Goal: Find specific page/section: Find specific page/section

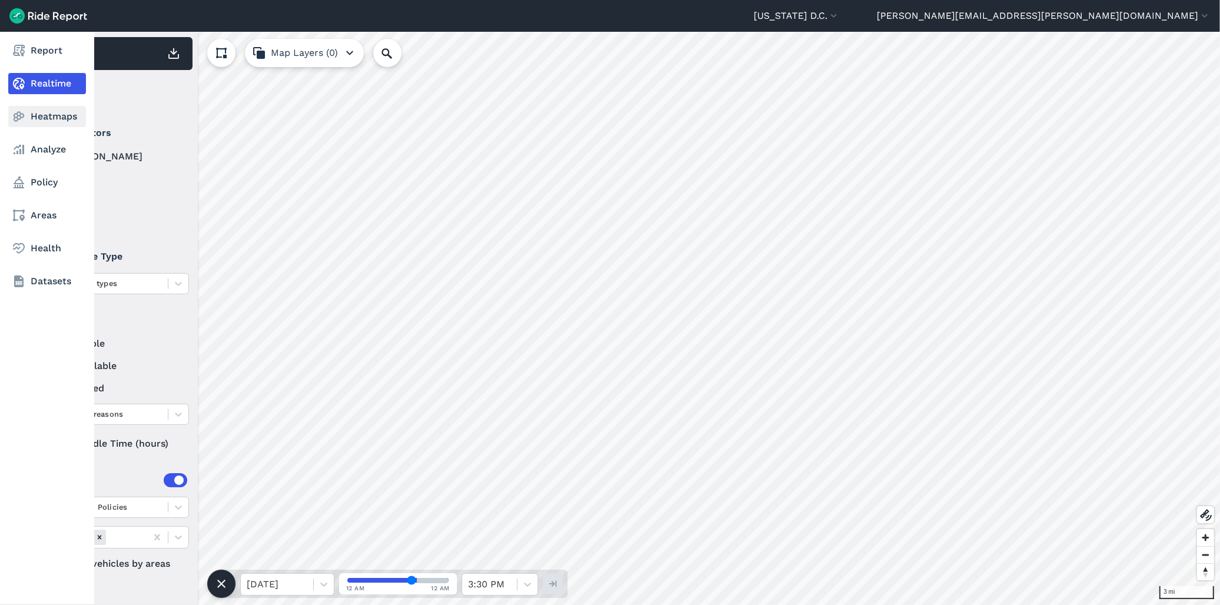
click at [45, 112] on link "Heatmaps" at bounding box center [47, 116] width 78 height 21
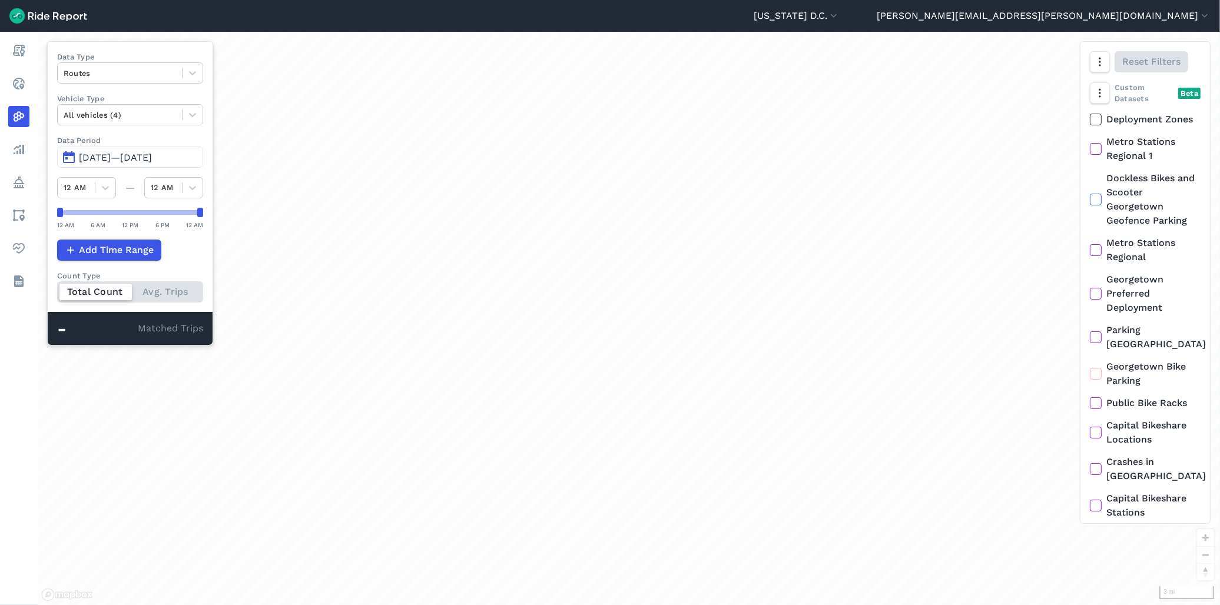
click at [89, 160] on span "[DATE]—[DATE]" at bounding box center [115, 157] width 73 height 11
click at [108, 160] on span "[DATE]—[DATE]" at bounding box center [115, 157] width 73 height 11
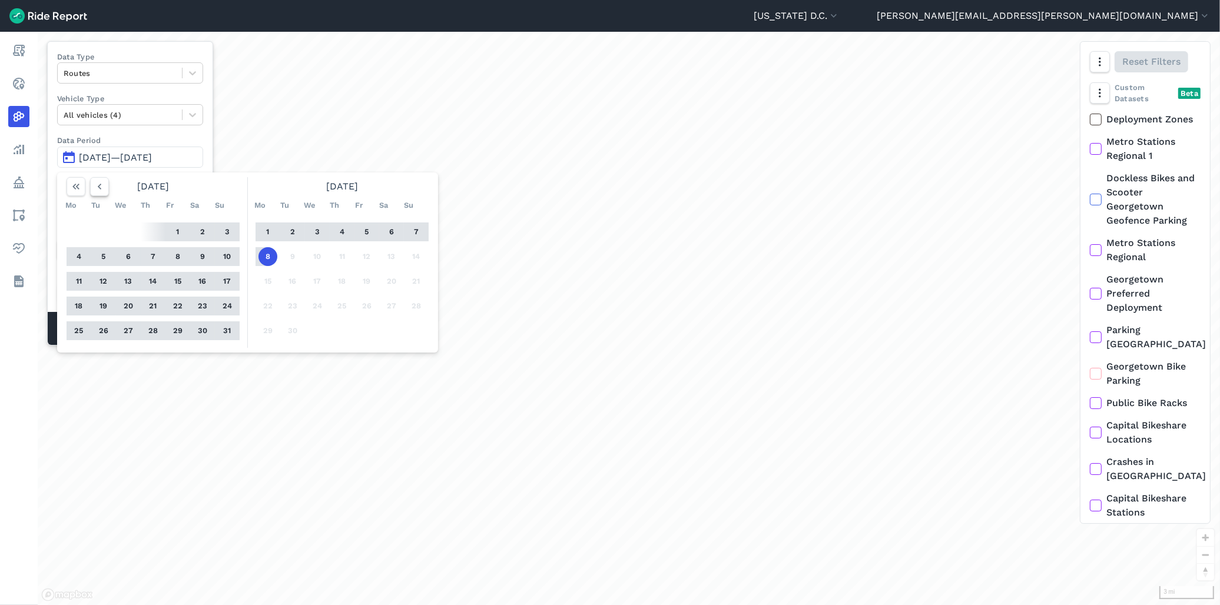
click at [98, 181] on icon "button" at bounding box center [100, 187] width 12 height 12
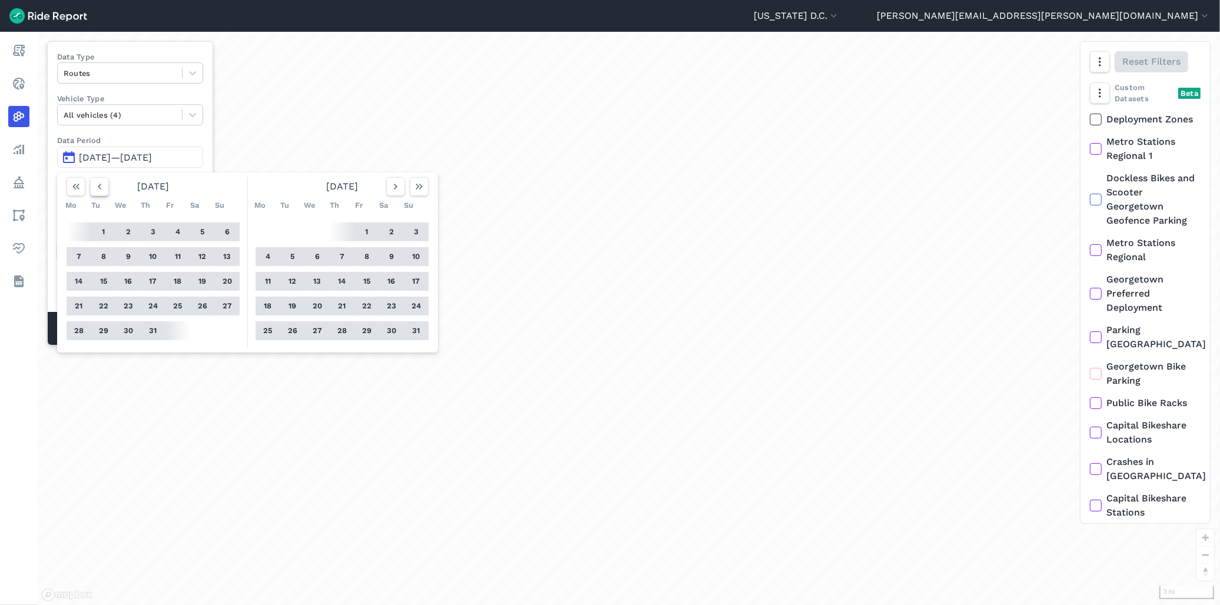
click at [98, 181] on icon "button" at bounding box center [100, 187] width 12 height 12
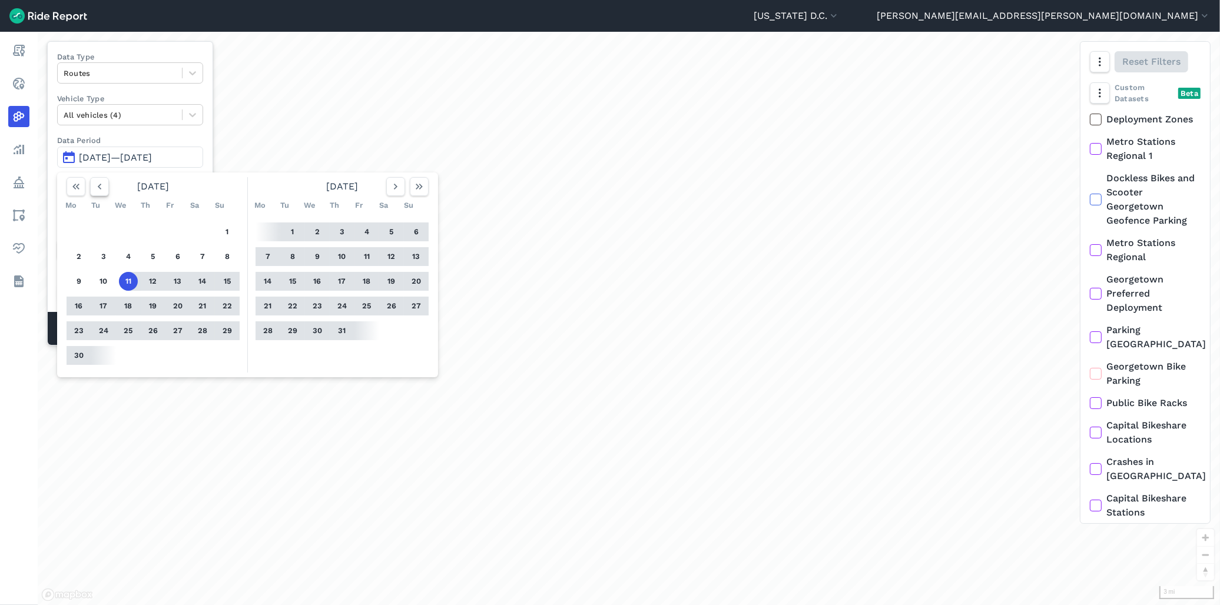
click at [98, 181] on icon "button" at bounding box center [100, 187] width 12 height 12
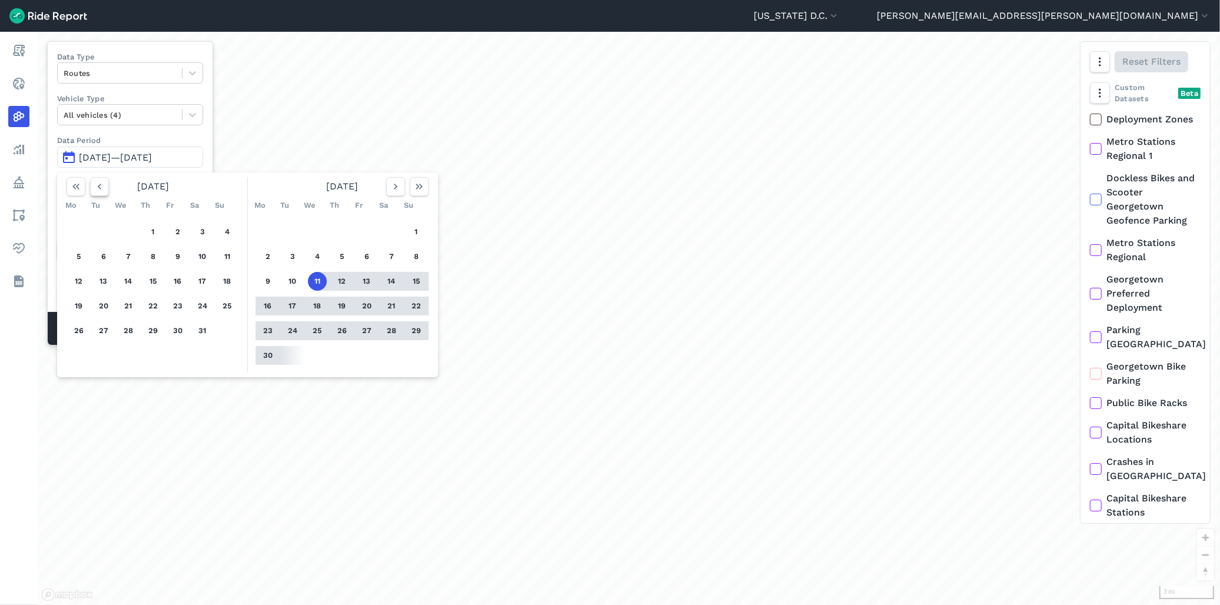
click at [98, 181] on icon "button" at bounding box center [100, 187] width 12 height 12
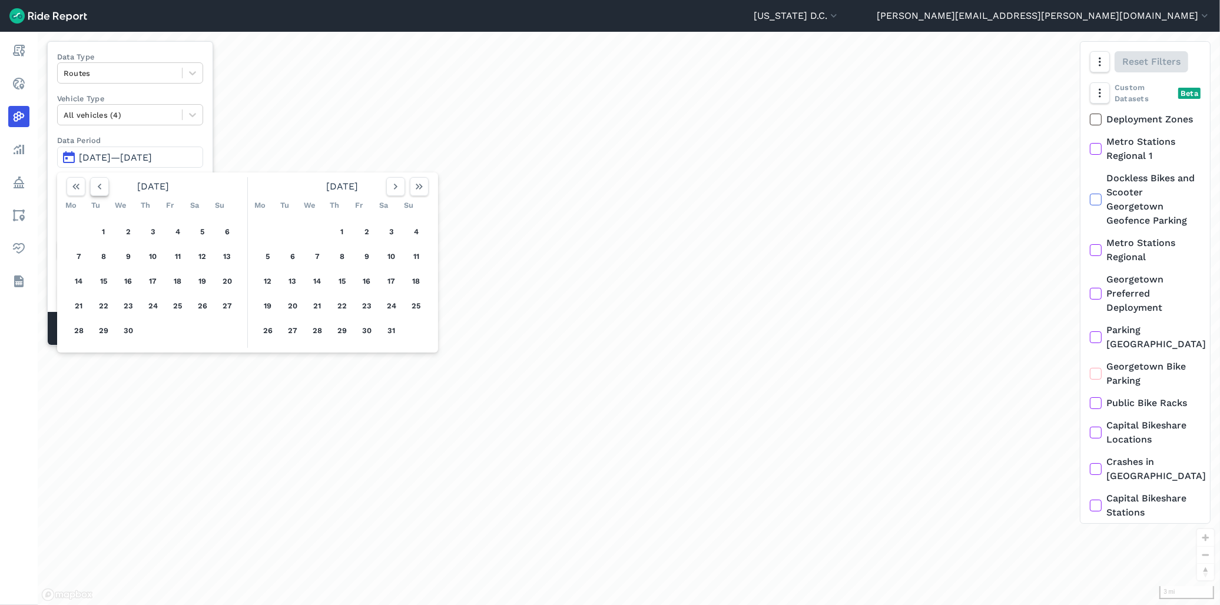
click at [98, 183] on icon "button" at bounding box center [100, 187] width 12 height 12
click at [101, 190] on icon "button" at bounding box center [100, 187] width 12 height 12
click at [128, 232] on button "1" at bounding box center [128, 232] width 19 height 19
click at [392, 190] on icon "button" at bounding box center [396, 187] width 12 height 12
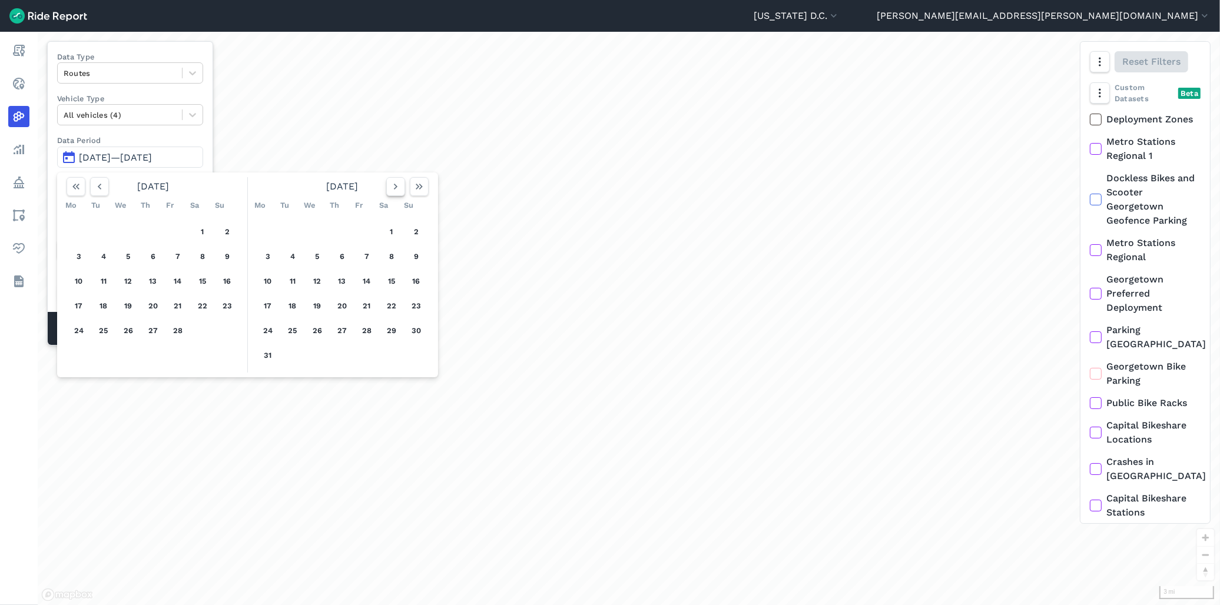
click at [392, 190] on icon "button" at bounding box center [396, 187] width 12 height 12
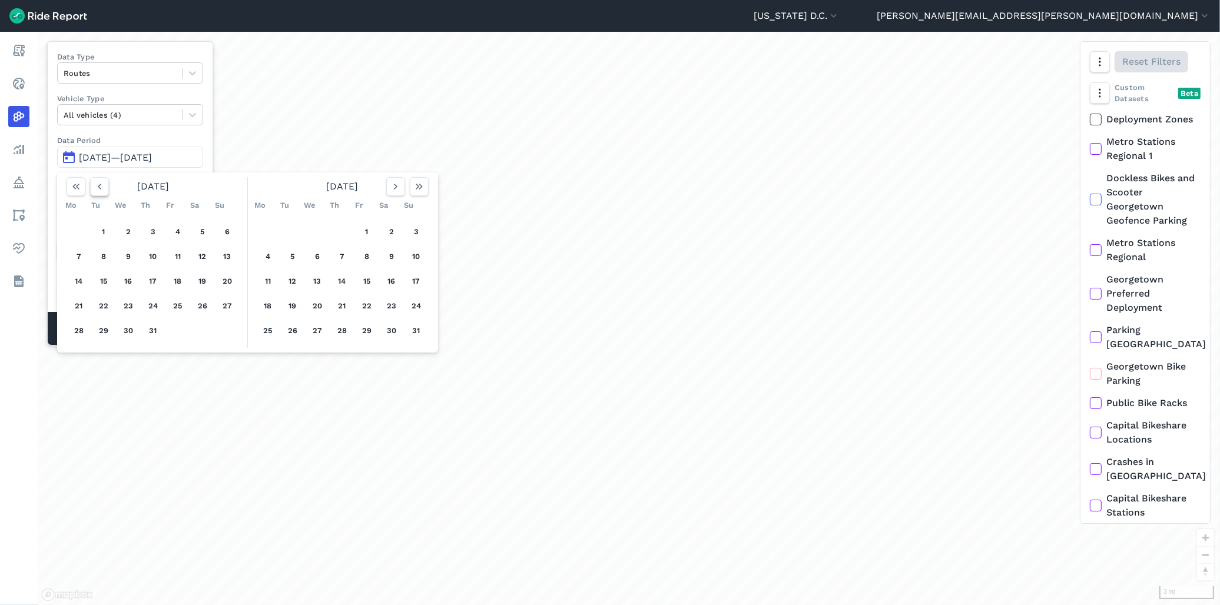
click at [91, 189] on button "button" at bounding box center [99, 186] width 19 height 19
click at [96, 188] on icon "button" at bounding box center [100, 187] width 12 height 12
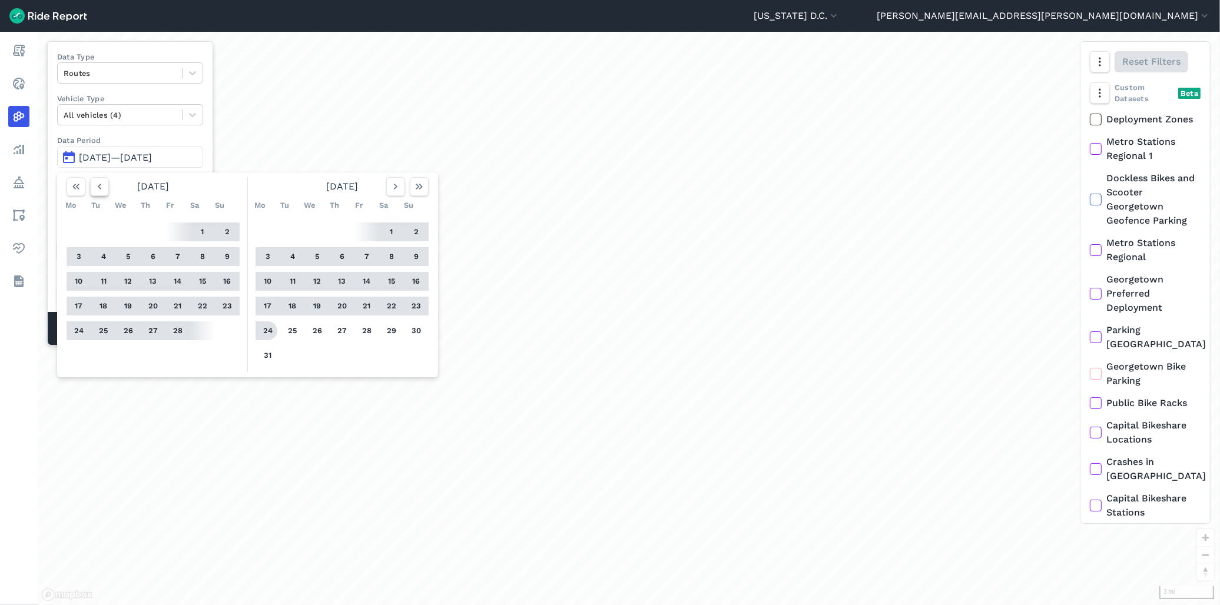
click at [102, 188] on icon "button" at bounding box center [100, 187] width 12 height 12
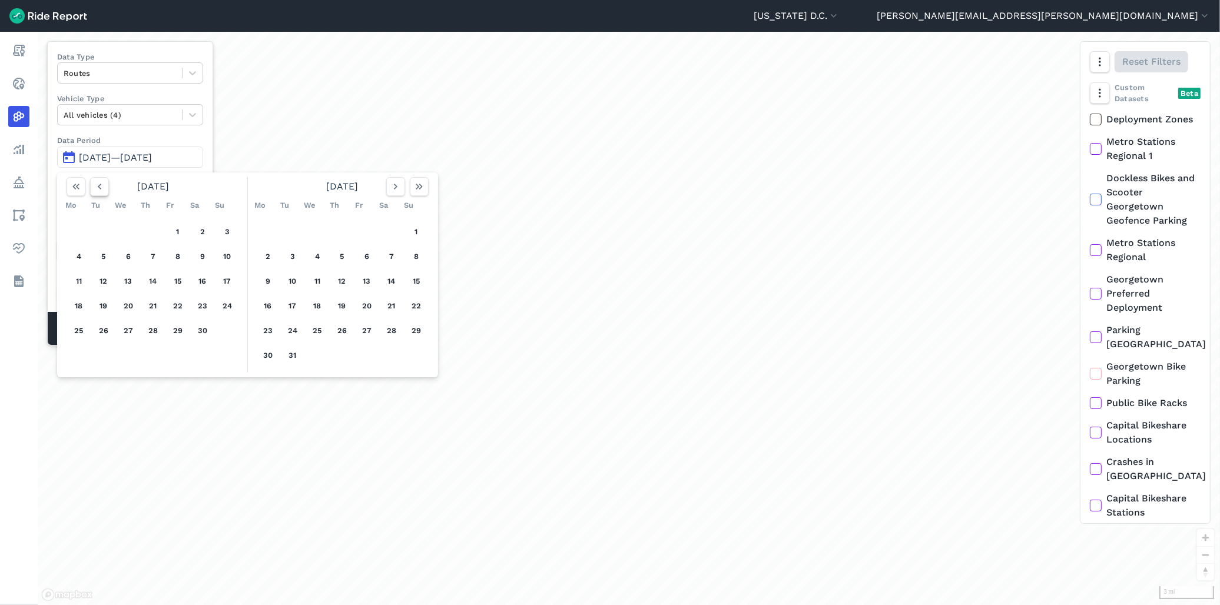
click at [102, 188] on icon "button" at bounding box center [100, 187] width 12 height 12
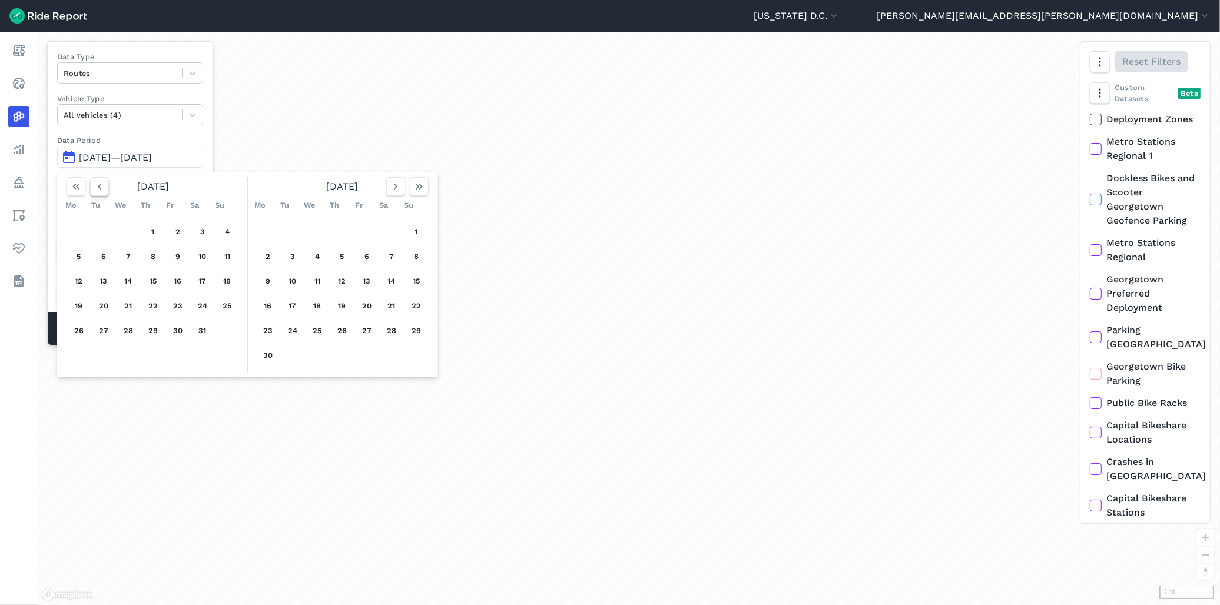
click at [102, 188] on icon "button" at bounding box center [100, 187] width 12 height 12
click at [79, 188] on icon "button" at bounding box center [76, 187] width 12 height 12
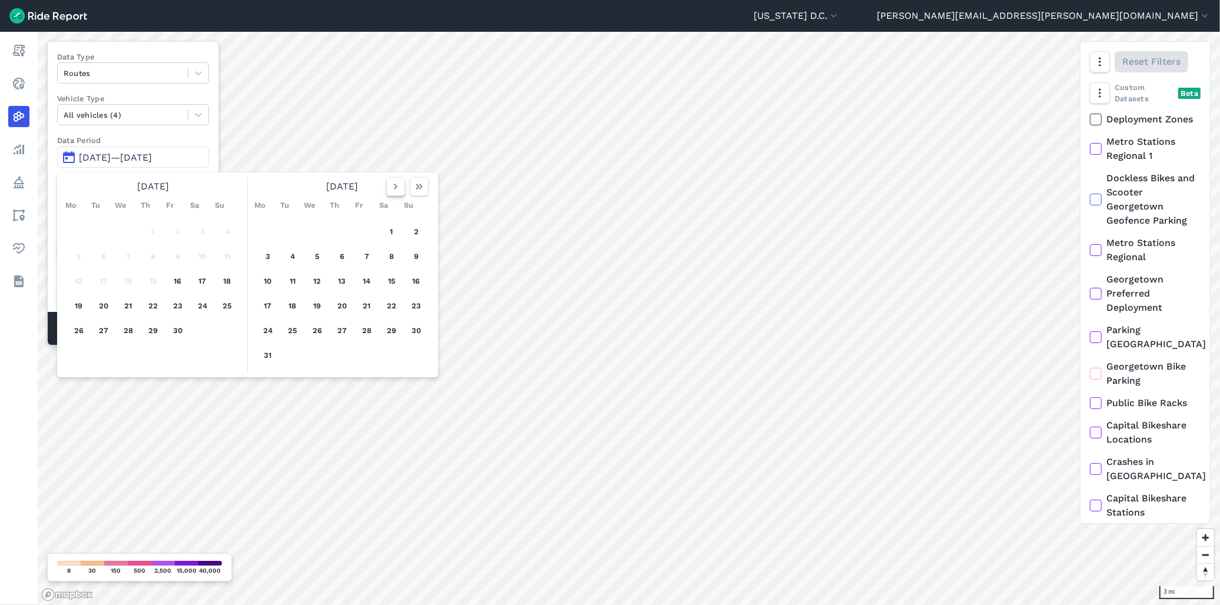
click at [395, 185] on use "button" at bounding box center [396, 187] width 4 height 6
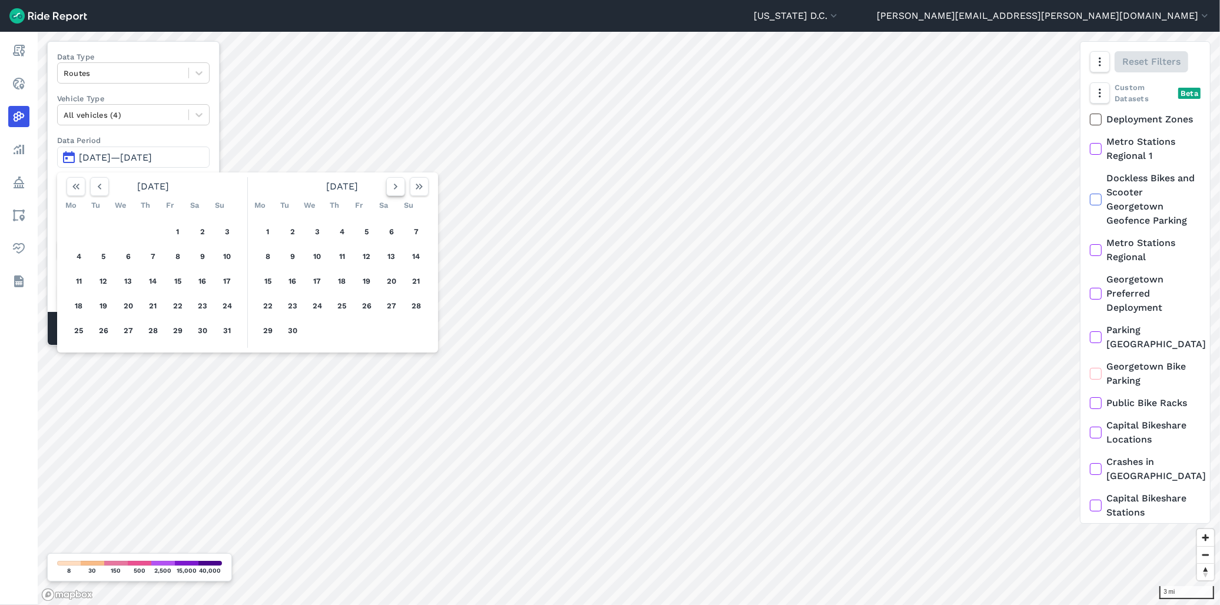
click at [395, 185] on use "button" at bounding box center [396, 187] width 4 height 6
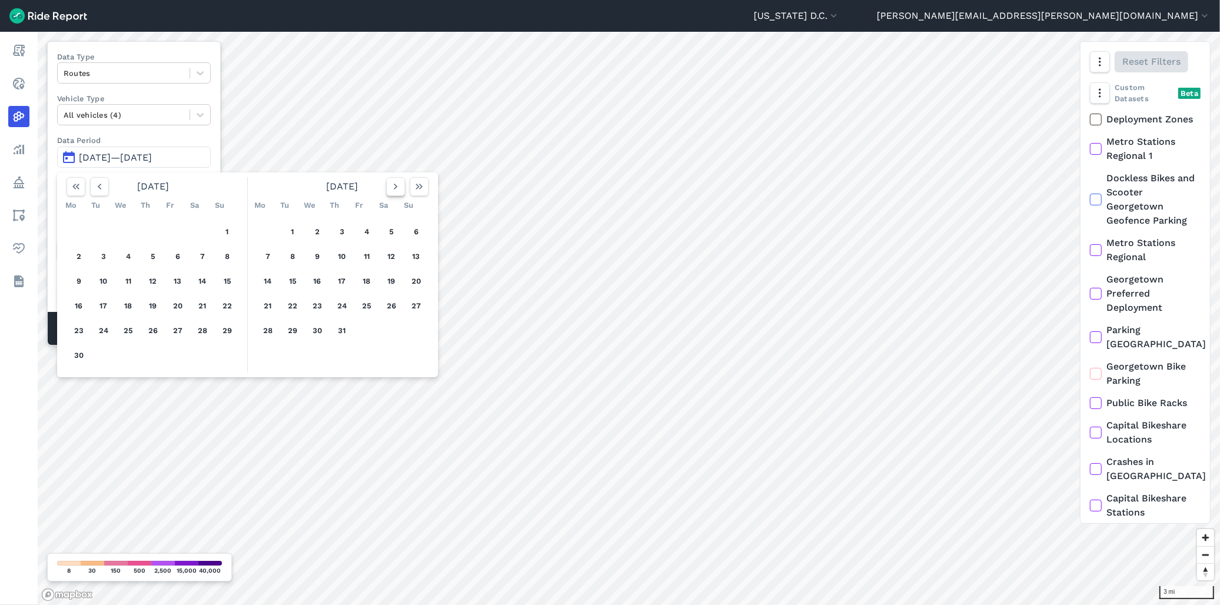
click at [395, 185] on use "button" at bounding box center [396, 187] width 4 height 6
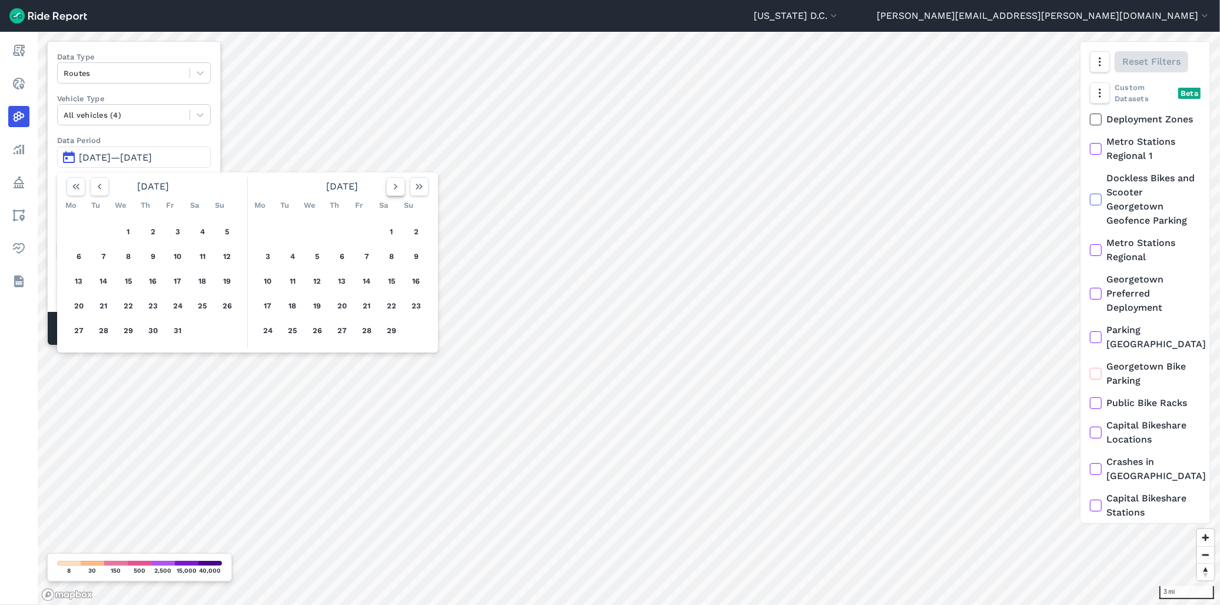
click at [395, 185] on use "button" at bounding box center [396, 187] width 4 height 6
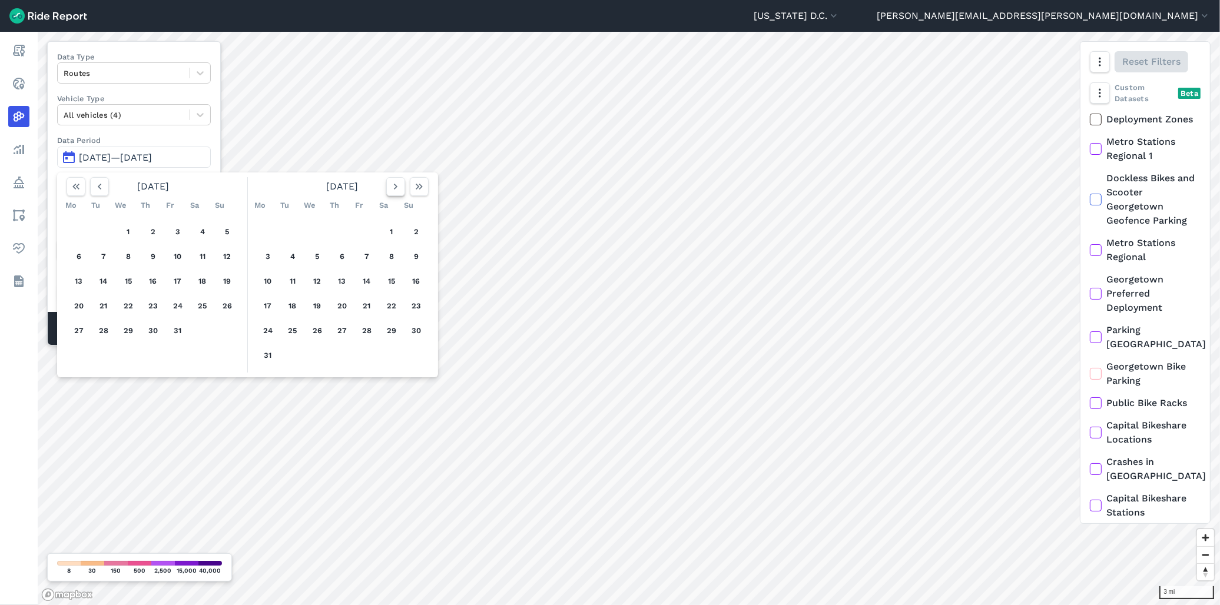
click at [395, 185] on use "button" at bounding box center [396, 187] width 4 height 6
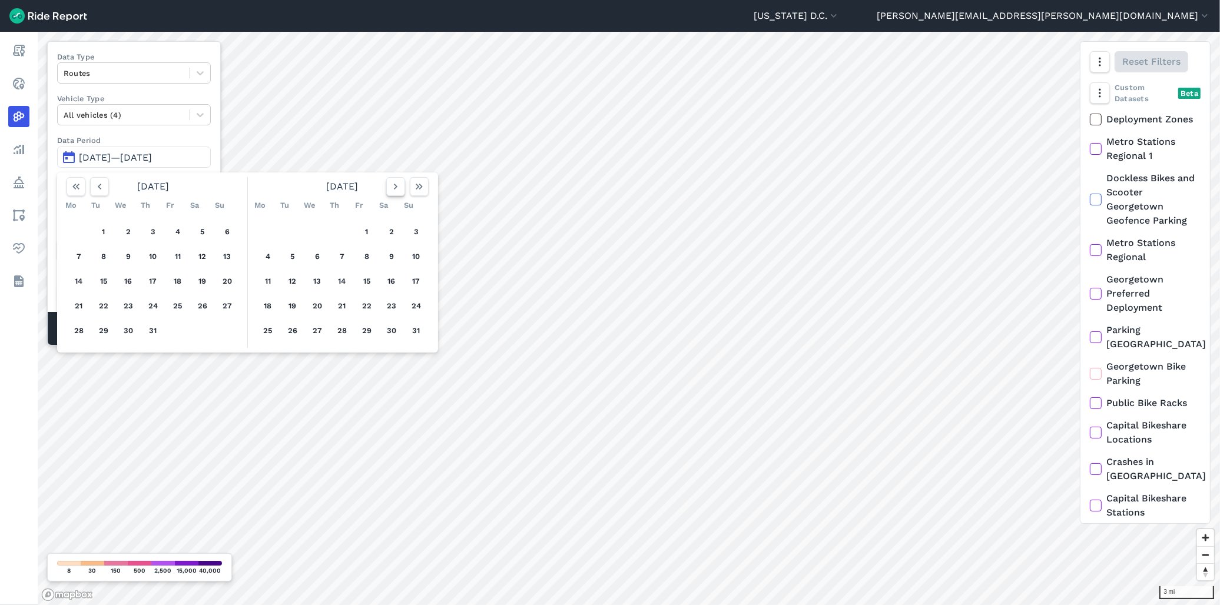
click at [395, 185] on use "button" at bounding box center [396, 187] width 4 height 6
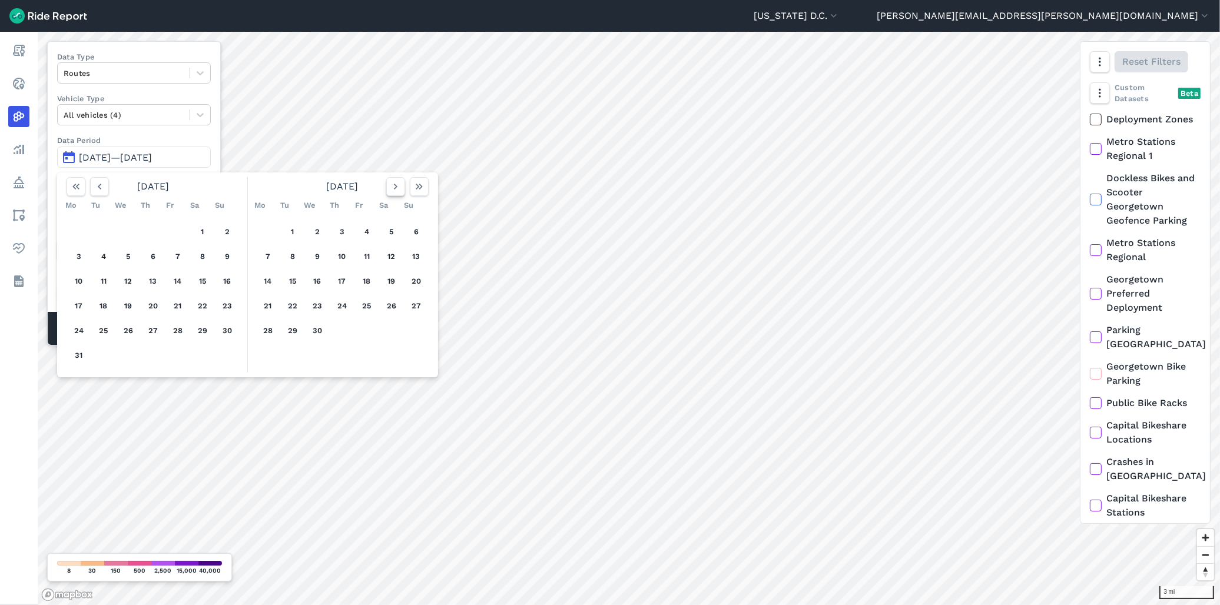
click at [395, 185] on use "button" at bounding box center [396, 187] width 4 height 6
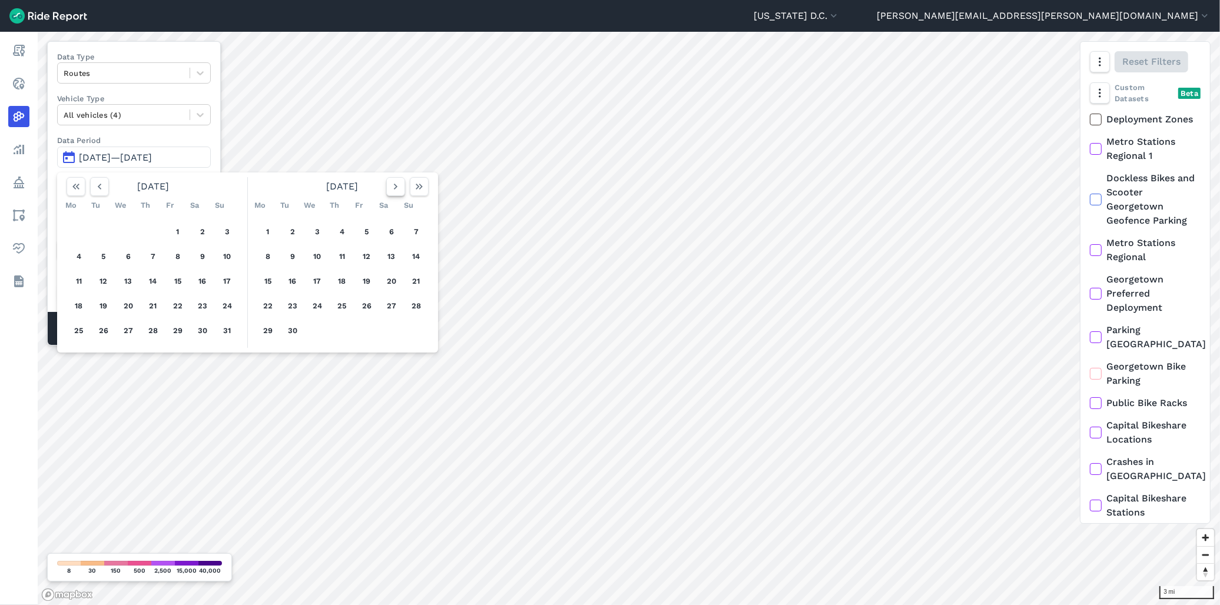
click at [395, 185] on use "button" at bounding box center [396, 187] width 4 height 6
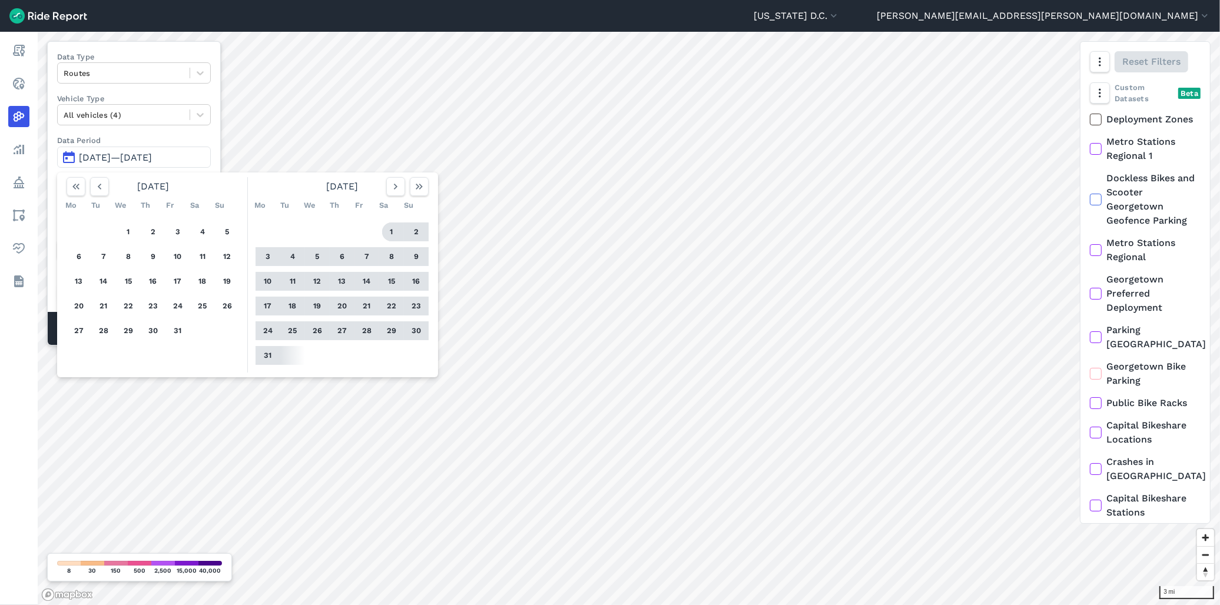
click at [390, 234] on button "1" at bounding box center [391, 232] width 19 height 19
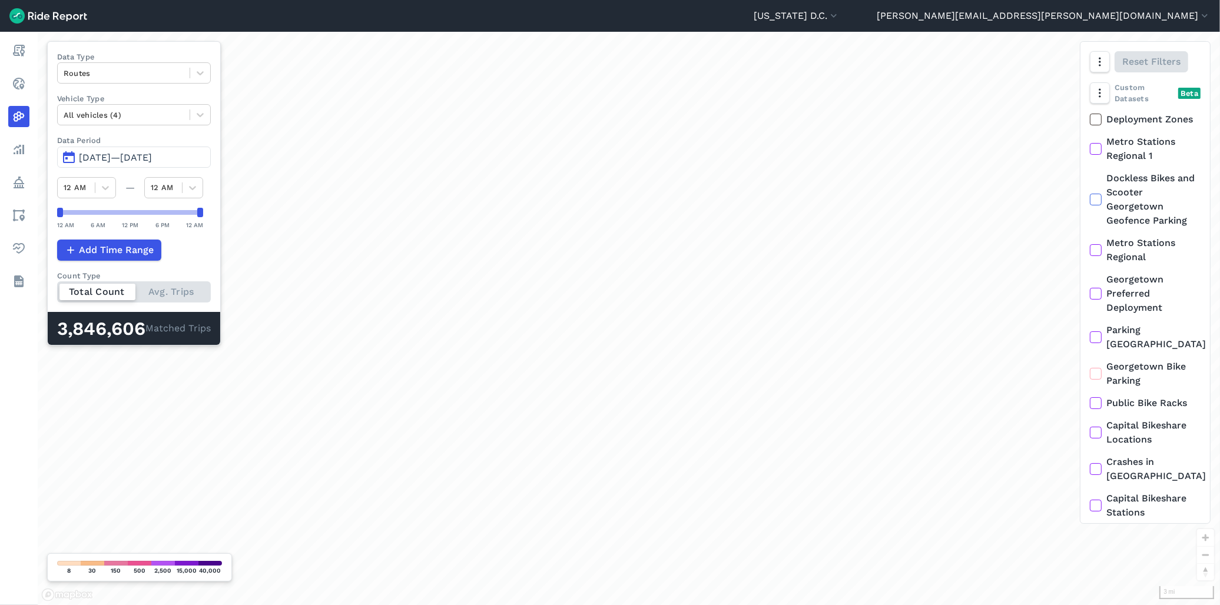
click at [109, 154] on span "[DATE]—[DATE]" at bounding box center [115, 157] width 73 height 11
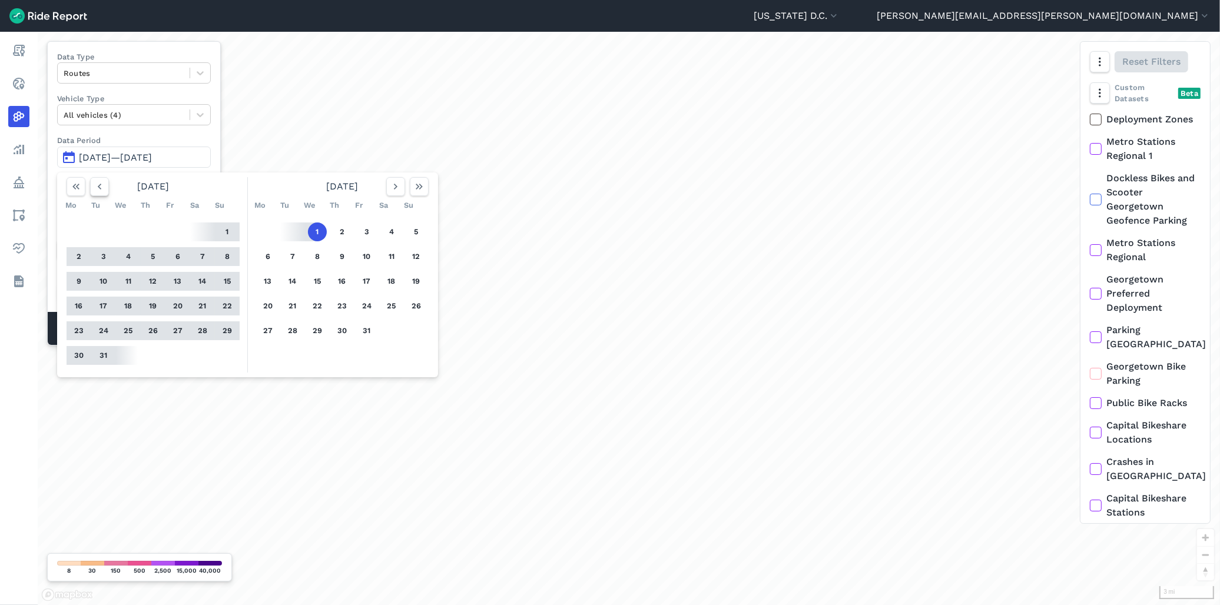
click at [97, 183] on icon "button" at bounding box center [100, 187] width 12 height 12
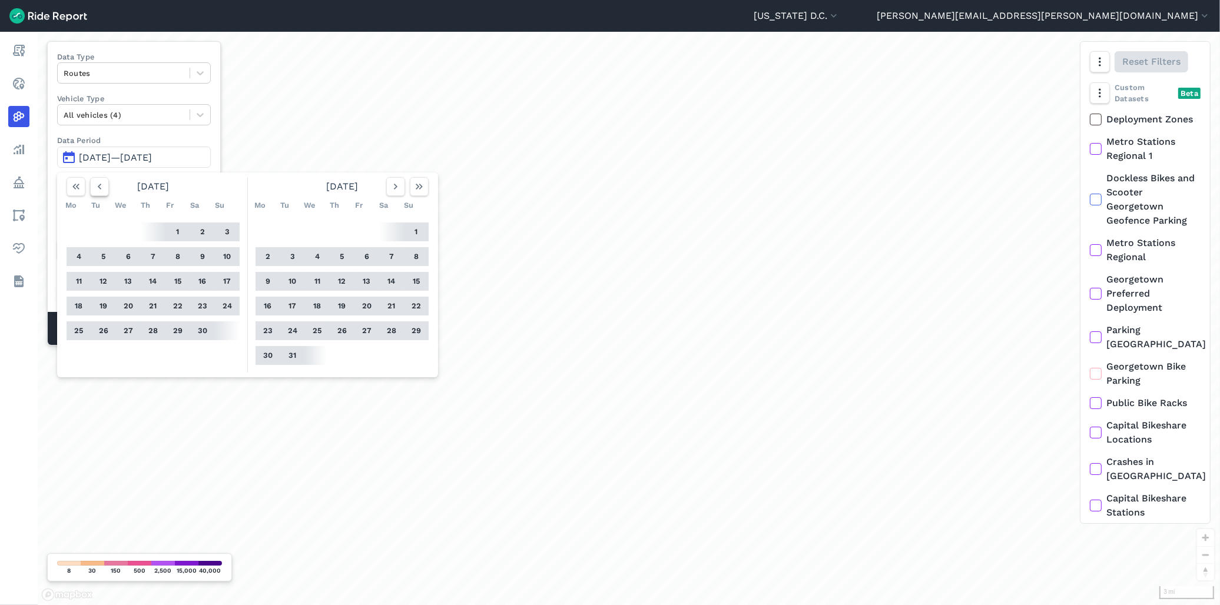
click at [97, 183] on icon "button" at bounding box center [100, 187] width 12 height 12
click at [97, 181] on icon "button" at bounding box center [100, 187] width 12 height 12
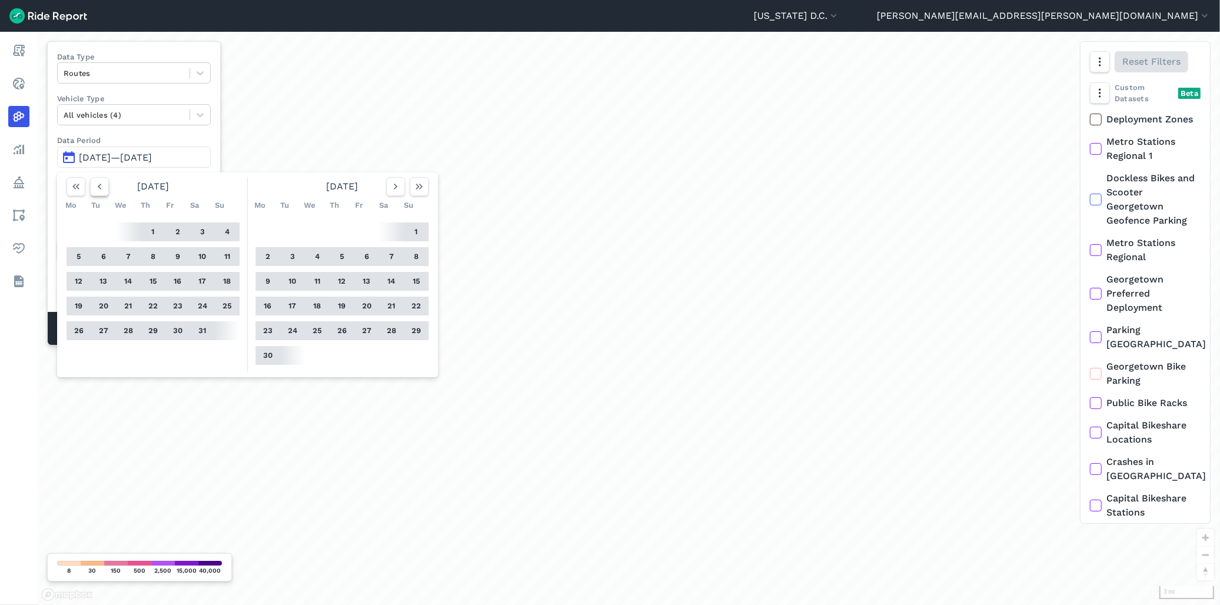
click at [97, 181] on icon "button" at bounding box center [100, 187] width 12 height 12
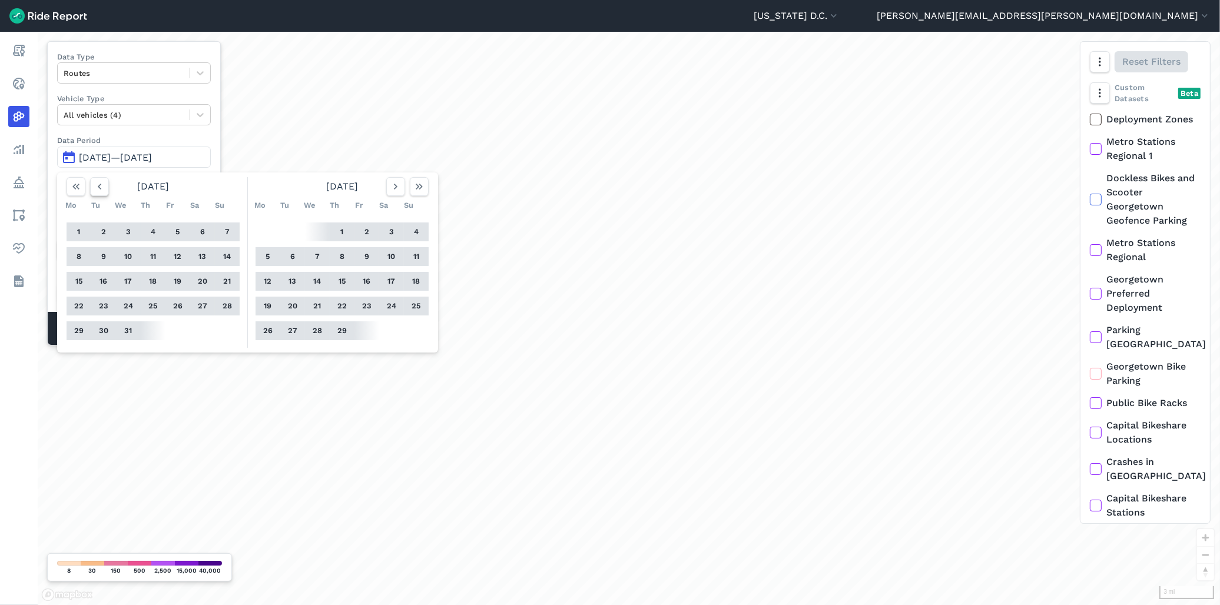
click at [97, 181] on icon "button" at bounding box center [100, 187] width 12 height 12
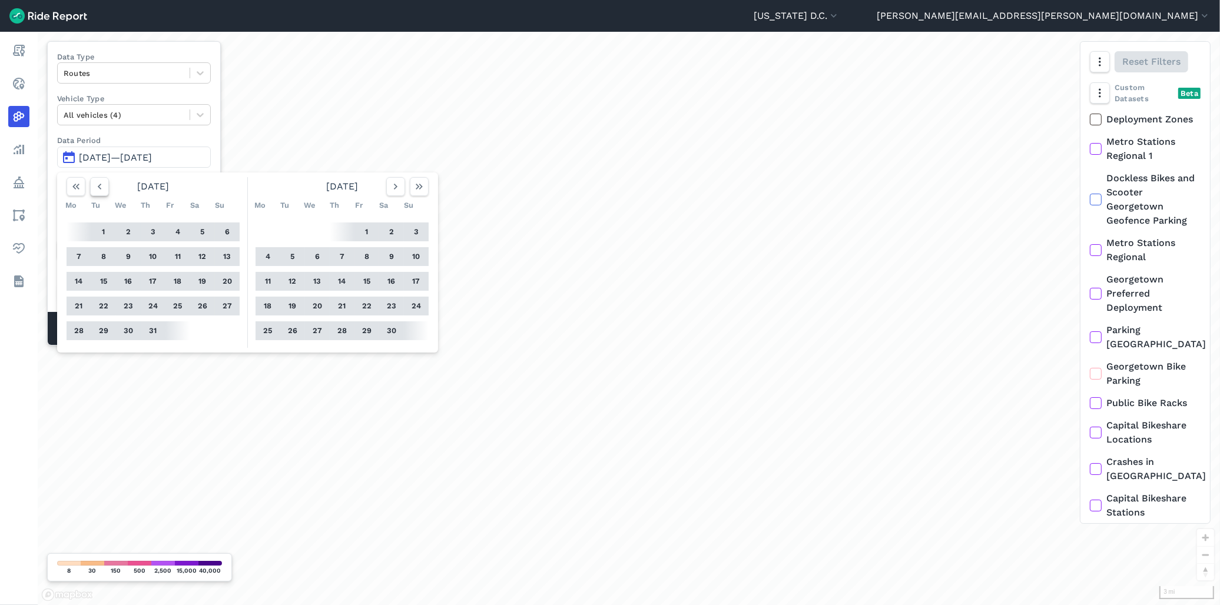
click at [97, 181] on icon "button" at bounding box center [100, 187] width 12 height 12
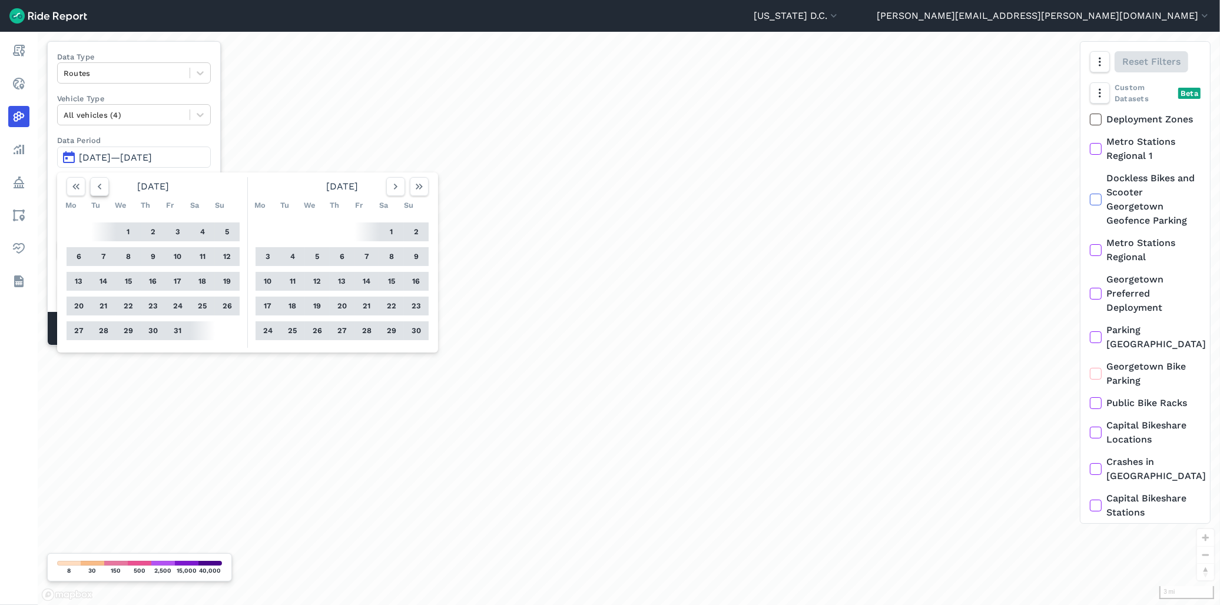
click at [97, 181] on icon "button" at bounding box center [100, 187] width 12 height 12
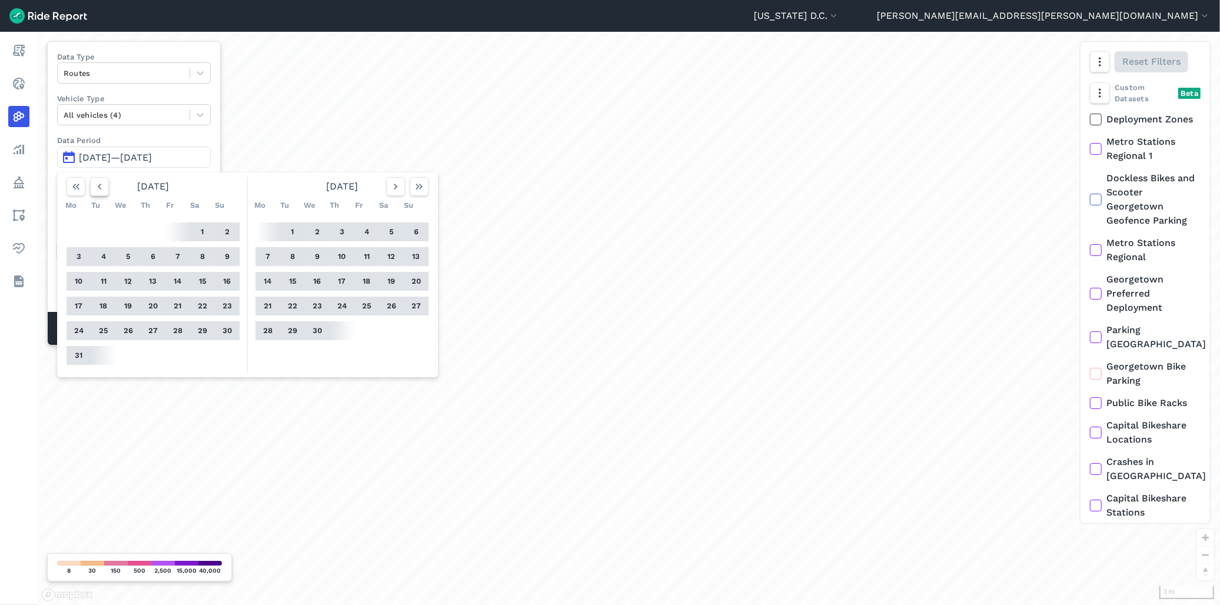
click at [97, 181] on icon "button" at bounding box center [100, 187] width 12 height 12
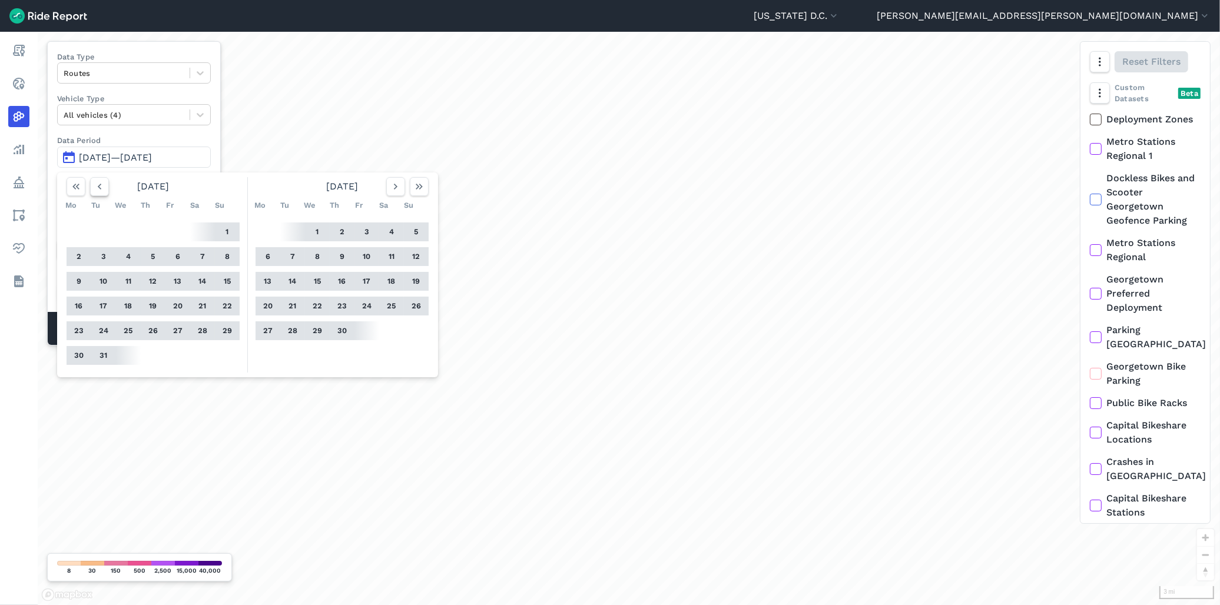
click at [97, 181] on icon "button" at bounding box center [100, 187] width 12 height 12
drag, startPoint x: 202, startPoint y: 233, endPoint x: 387, endPoint y: 190, distance: 189.6
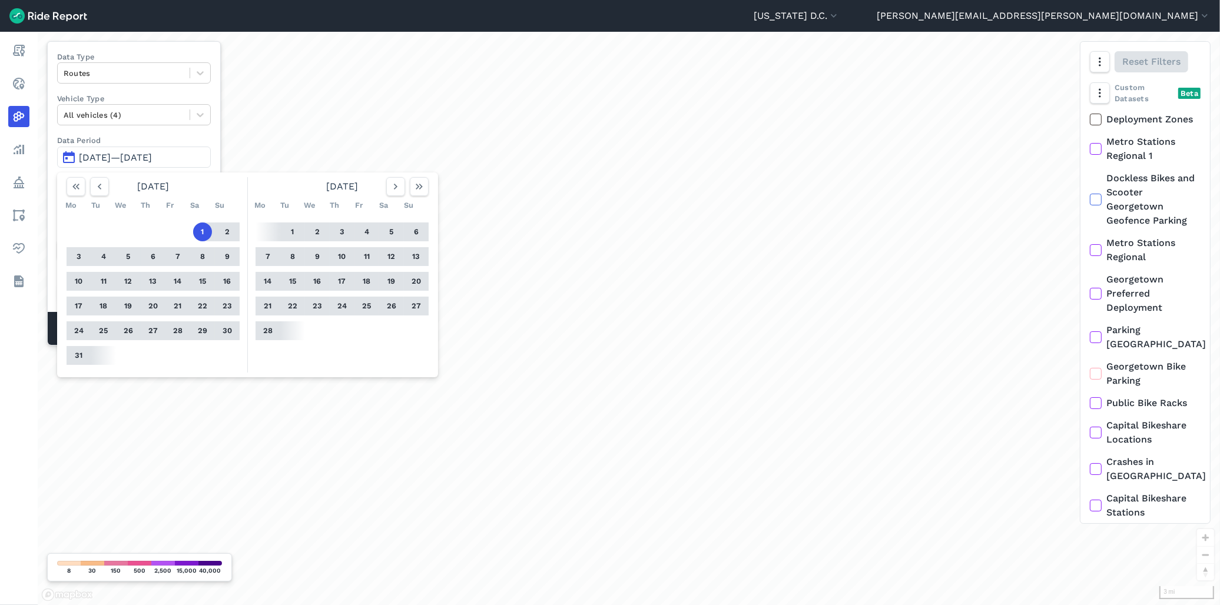
click at [202, 232] on button "1" at bounding box center [202, 232] width 19 height 19
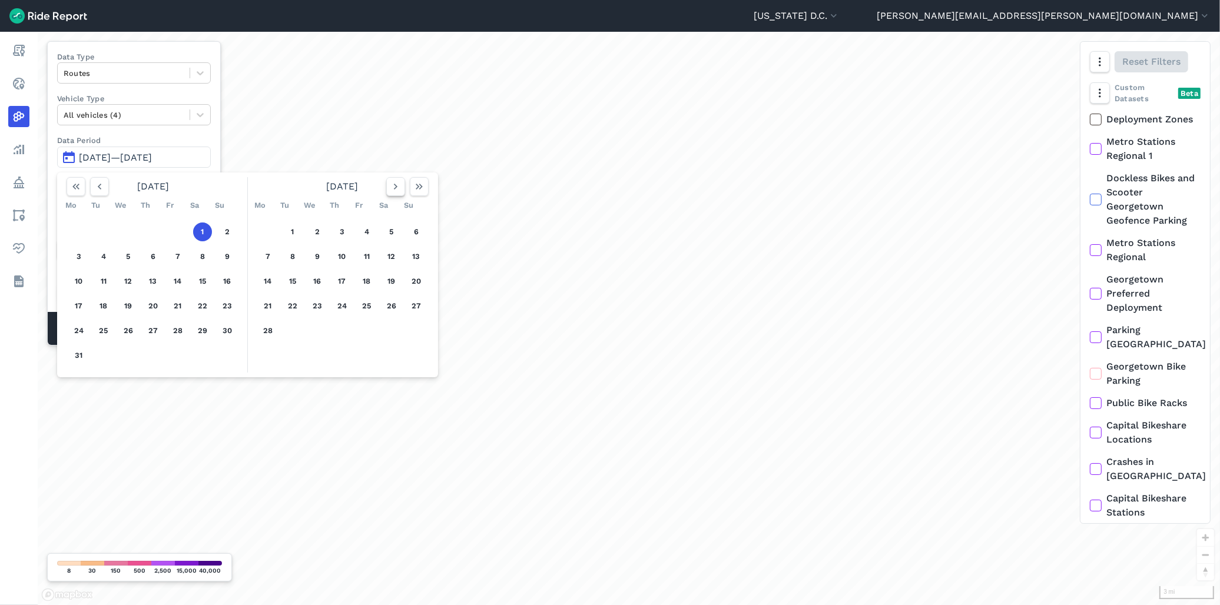
click at [397, 187] on icon "button" at bounding box center [396, 187] width 12 height 12
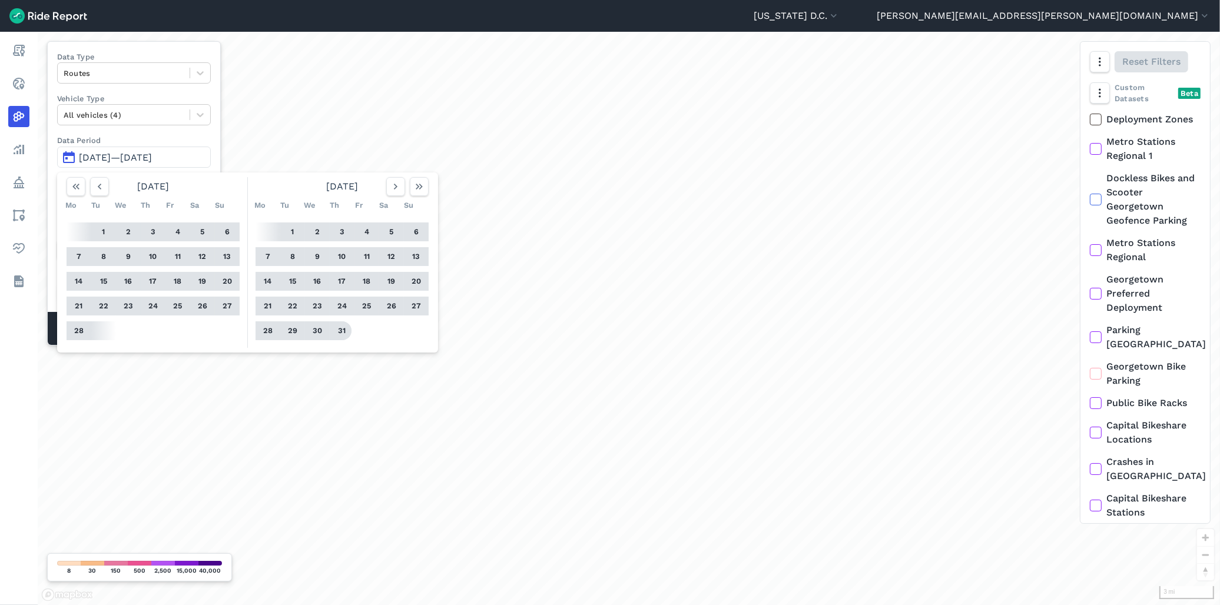
click at [339, 330] on button "31" at bounding box center [342, 330] width 19 height 19
